Goal: Task Accomplishment & Management: Complete application form

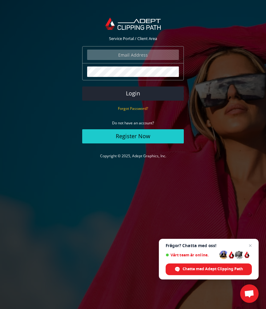
type input "hello@bjorndahlgren.se"
click at [133, 93] on button "Login" at bounding box center [133, 93] width 102 height 14
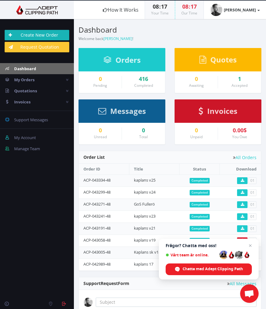
click at [45, 32] on link "Create New Order" at bounding box center [37, 35] width 65 height 10
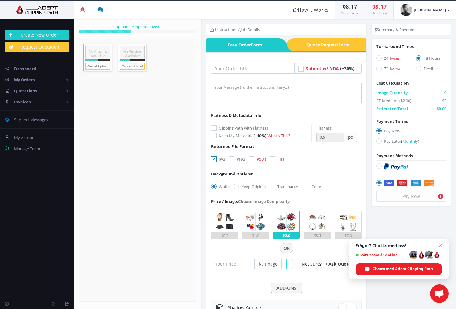
click at [266, 143] on label "Pay Later ( Monthly )" at bounding box center [411, 142] width 70 height 8
click at [266, 143] on input "Pay Later ( Monthly )" at bounding box center [379, 141] width 4 height 4
radio input "true"
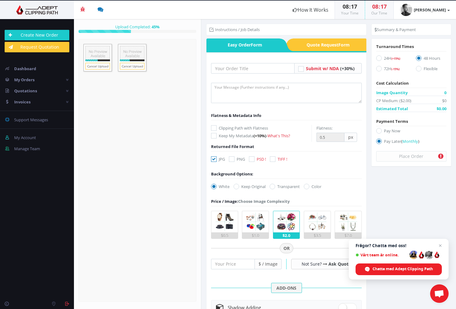
click at [252, 128] on label "Clipping Path with Flatness" at bounding box center [261, 128] width 100 height 6
click at [216, 128] on input "Clipping Path with Flatness" at bounding box center [214, 128] width 4 height 4
checkbox input "true"
click at [240, 187] on label "Keep Original" at bounding box center [249, 186] width 32 height 6
click at [239, 187] on input "Keep Original" at bounding box center [237, 187] width 4 height 4
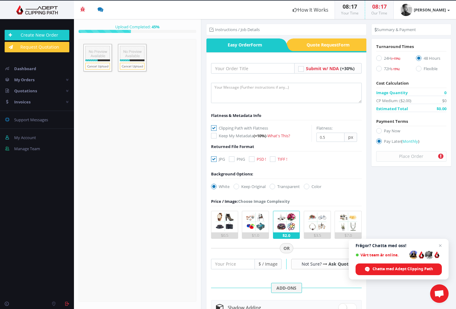
radio input "true"
click at [234, 66] on input "text" at bounding box center [252, 68] width 83 height 10
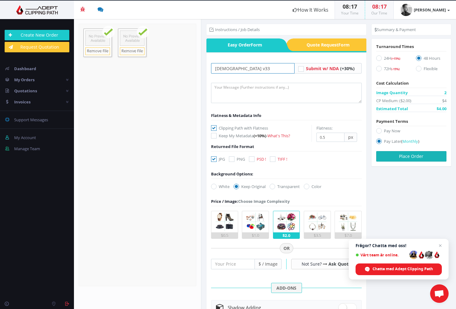
type input "[DEMOGRAPHIC_DATA] v33"
click at [266, 157] on button "Place Order" at bounding box center [411, 156] width 70 height 10
